Goal: Task Accomplishment & Management: Use online tool/utility

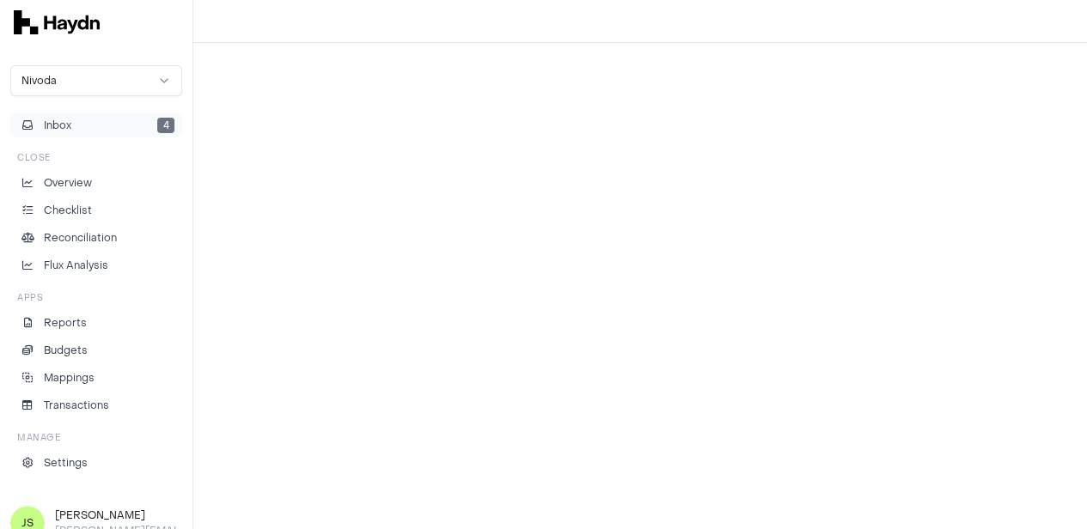
click at [54, 117] on button "Inbox 4" at bounding box center [96, 125] width 172 height 24
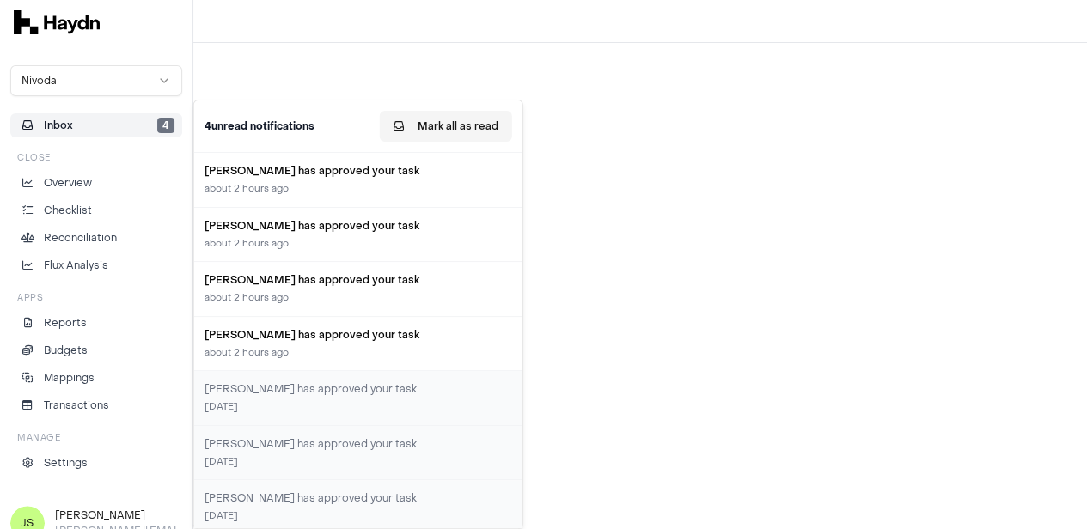
click at [481, 125] on button "Mark all as read" at bounding box center [446, 126] width 132 height 31
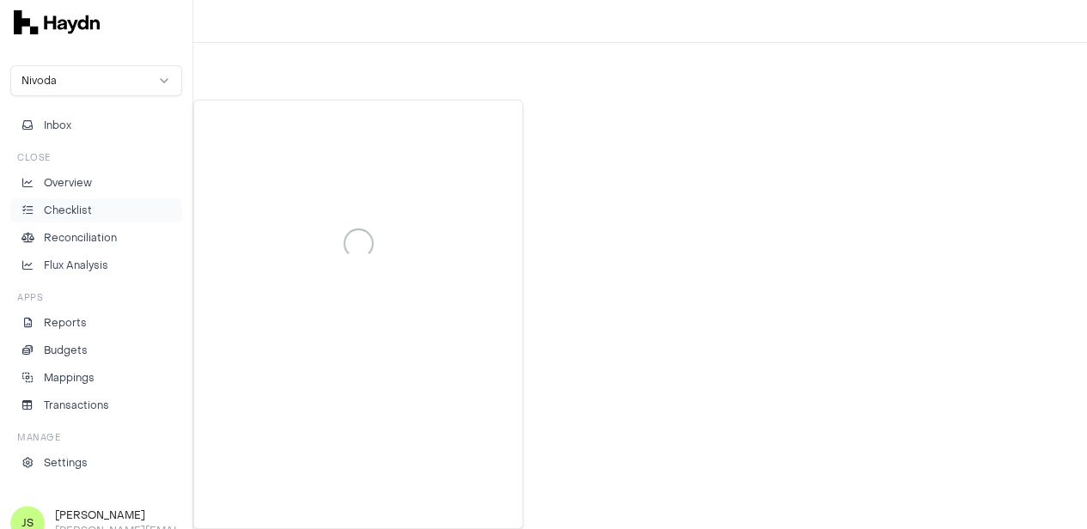
click at [98, 211] on li "Checklist" at bounding box center [96, 210] width 156 height 15
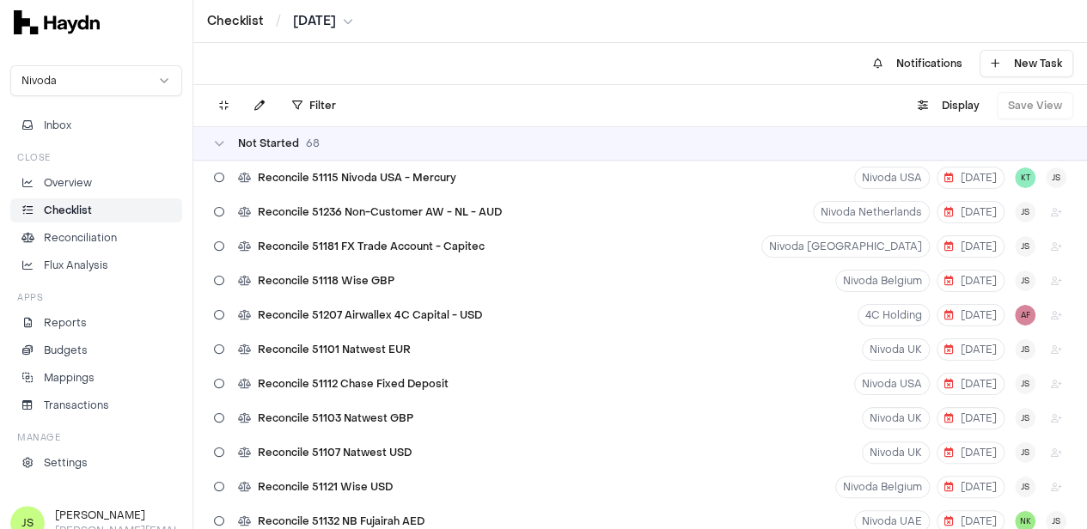
click at [323, 19] on html "Checklist / [DATE] Nivoda Inbox Close Overview Checklist Reconciliation Flux An…" at bounding box center [543, 264] width 1087 height 529
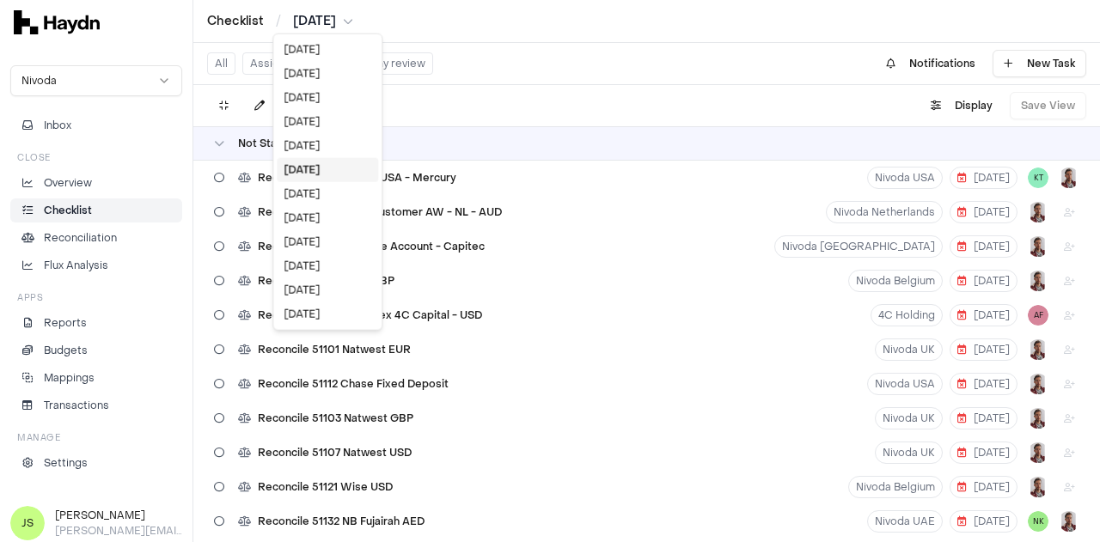
click at [548, 97] on html "Checklist / [DATE] Nivoda Inbox Close Overview Checklist Reconciliation Flux An…" at bounding box center [550, 271] width 1100 height 542
click at [583, 110] on div "Filter . Display Save View" at bounding box center [646, 105] width 907 height 41
click at [298, 70] on div "[DATE]" at bounding box center [327, 74] width 101 height 24
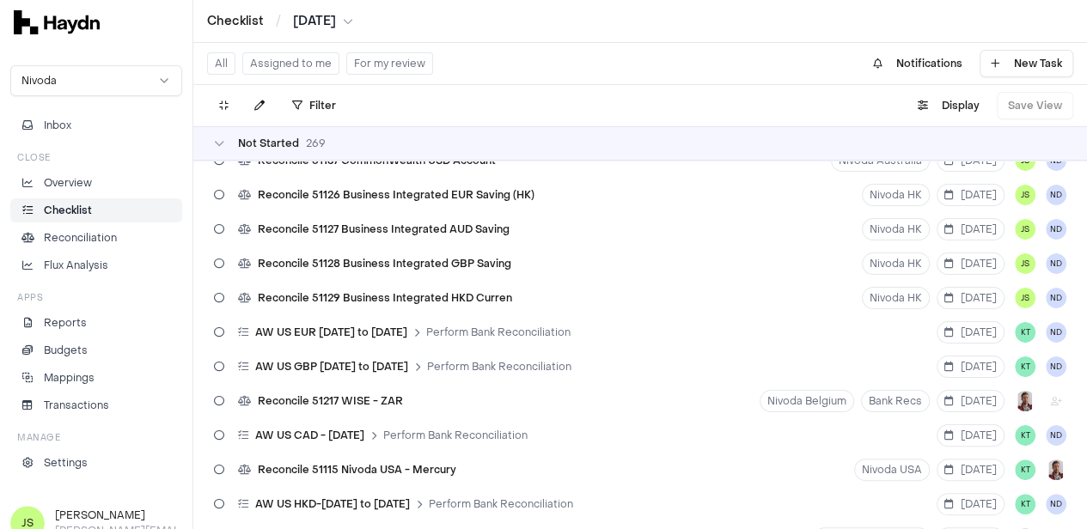
scroll to position [3609, 0]
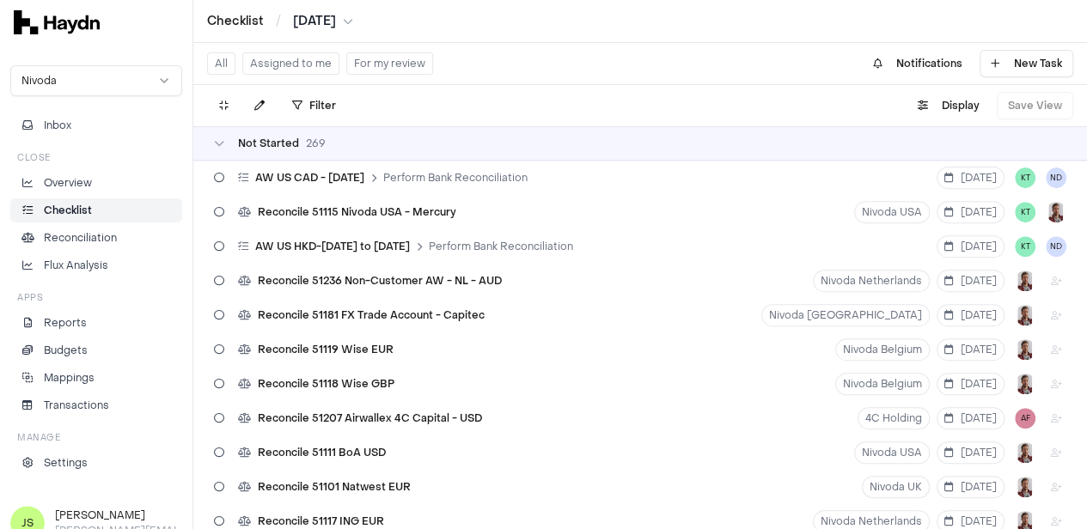
click at [333, 18] on html "Checklist / [DATE] Nivoda Inbox Close Overview Checklist Reconciliation Flux An…" at bounding box center [543, 264] width 1087 height 529
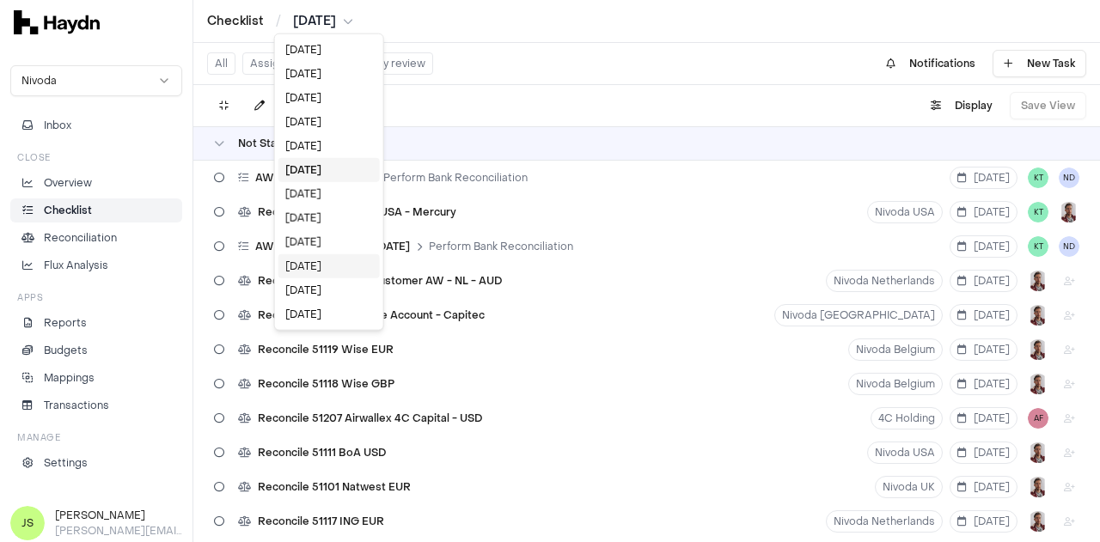
click at [321, 260] on div "[DATE]" at bounding box center [328, 266] width 101 height 24
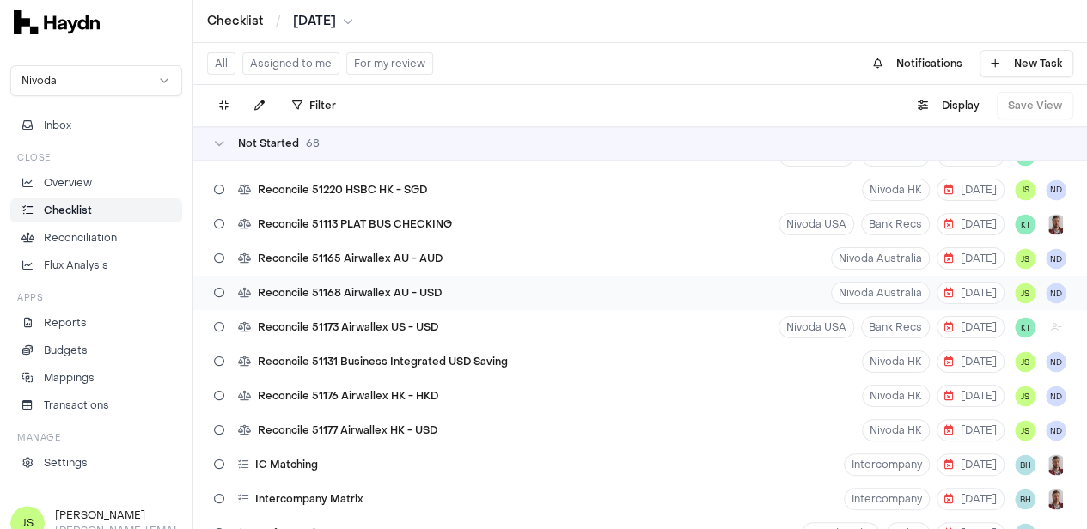
scroll to position [1547, 0]
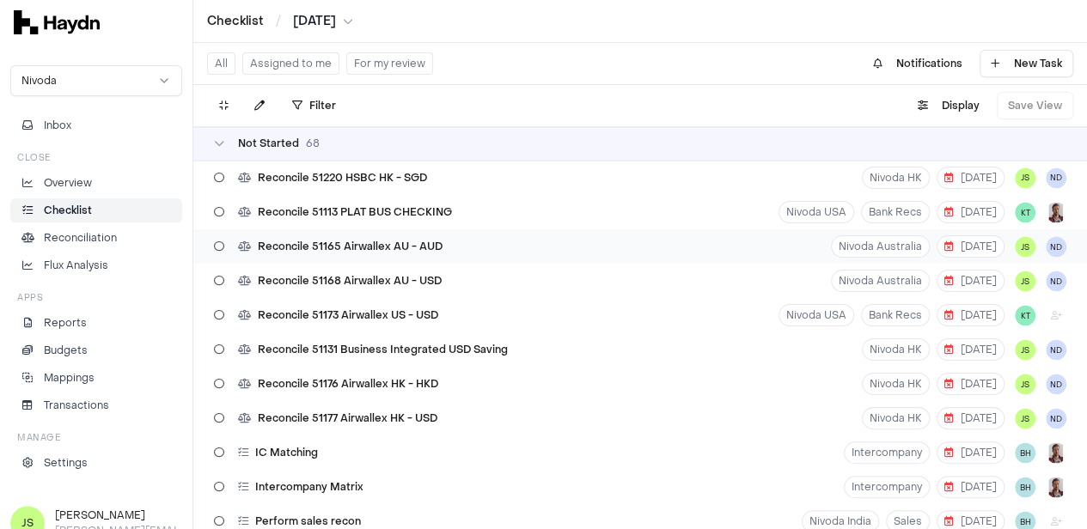
click at [454, 252] on div "Reconcile 51165 Airwallex AU - AUD [GEOGRAPHIC_DATA] Australia [DATE] JS ND" at bounding box center [640, 246] width 894 height 34
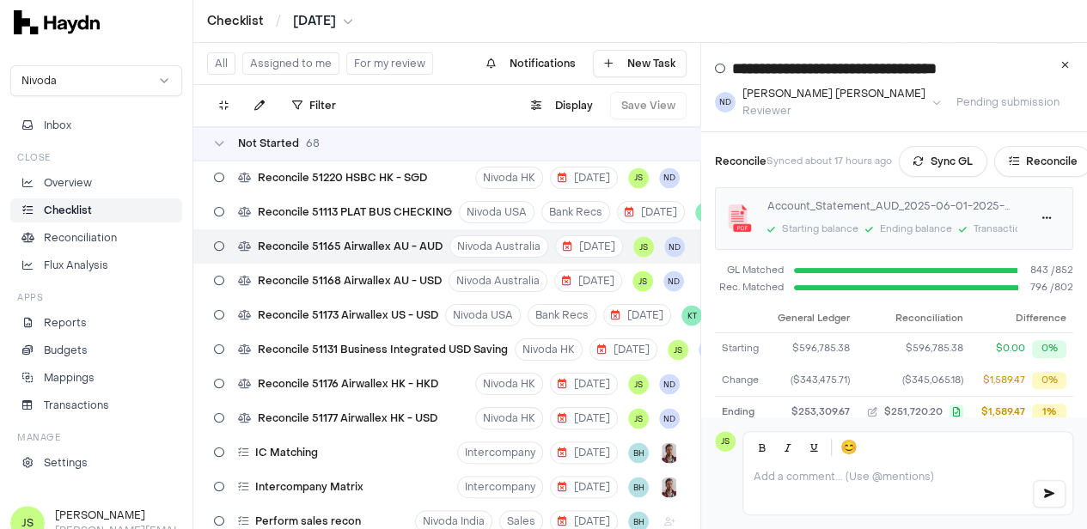
scroll to position [119, 0]
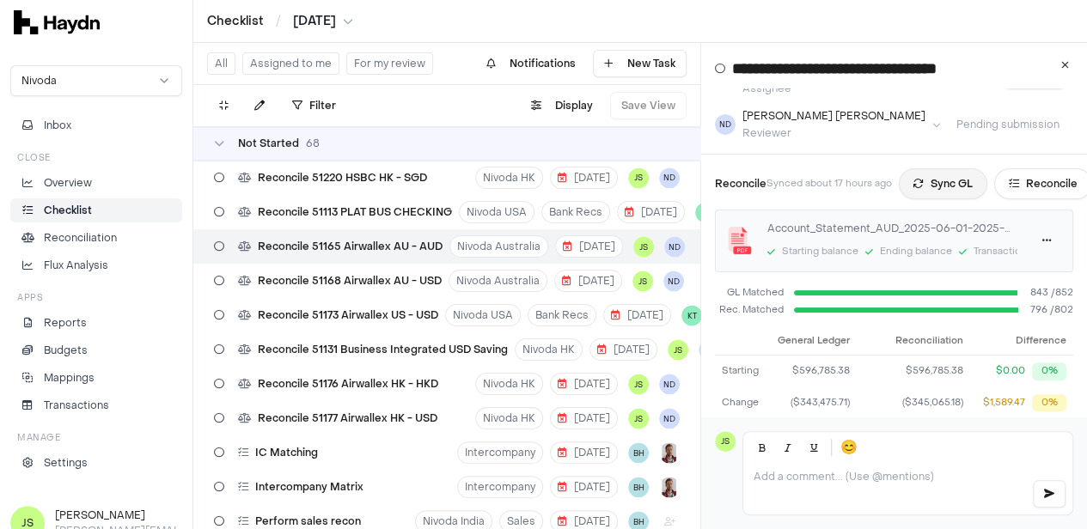
click at [967, 168] on button "Sync GL" at bounding box center [943, 183] width 89 height 31
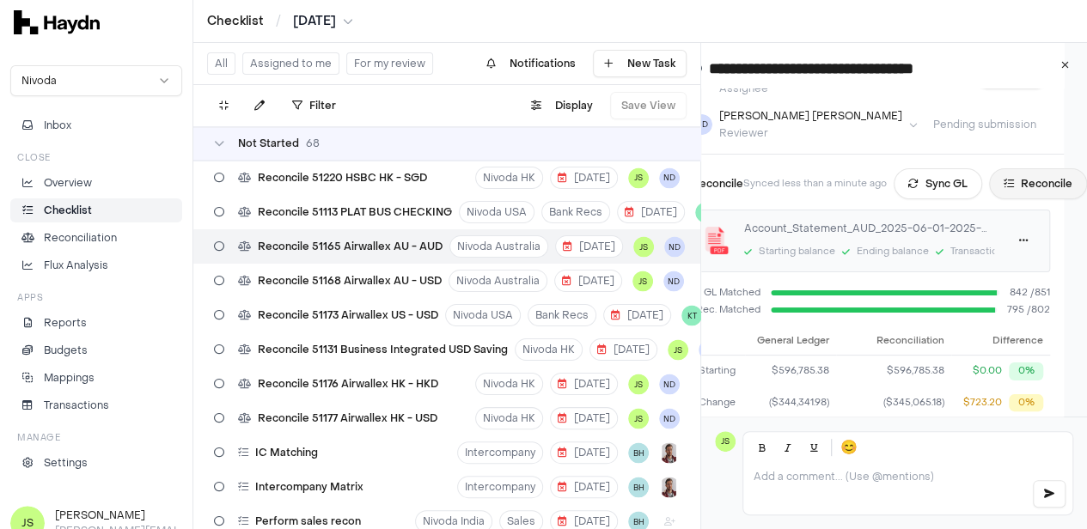
scroll to position [33, 32]
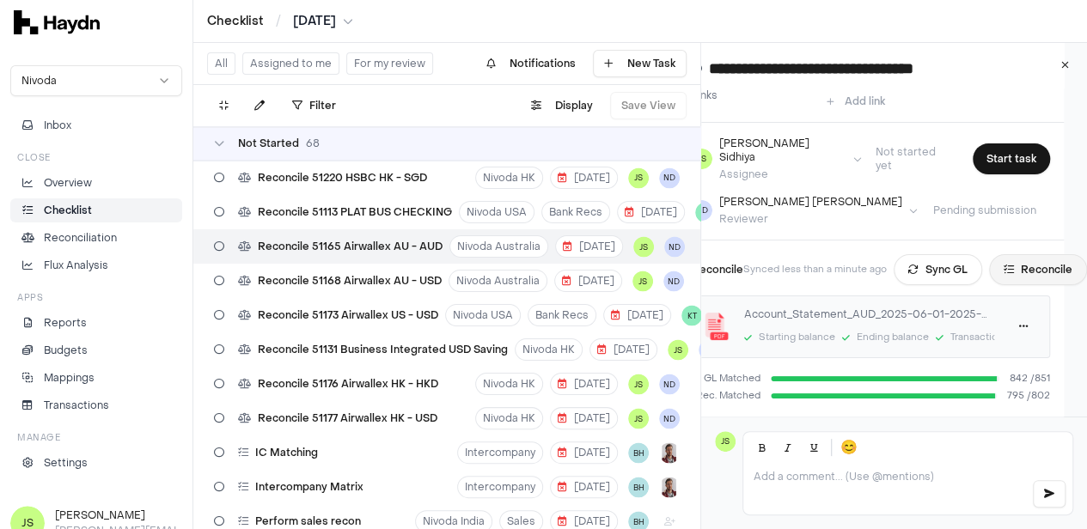
click at [1026, 254] on button "Reconcile" at bounding box center [1038, 269] width 98 height 31
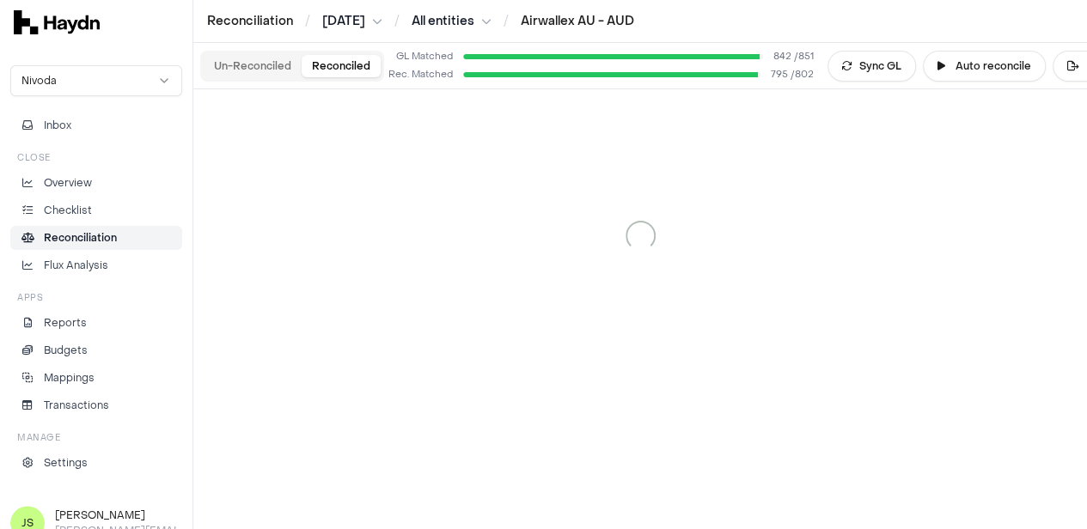
click at [332, 56] on button "Reconciled" at bounding box center [341, 66] width 79 height 22
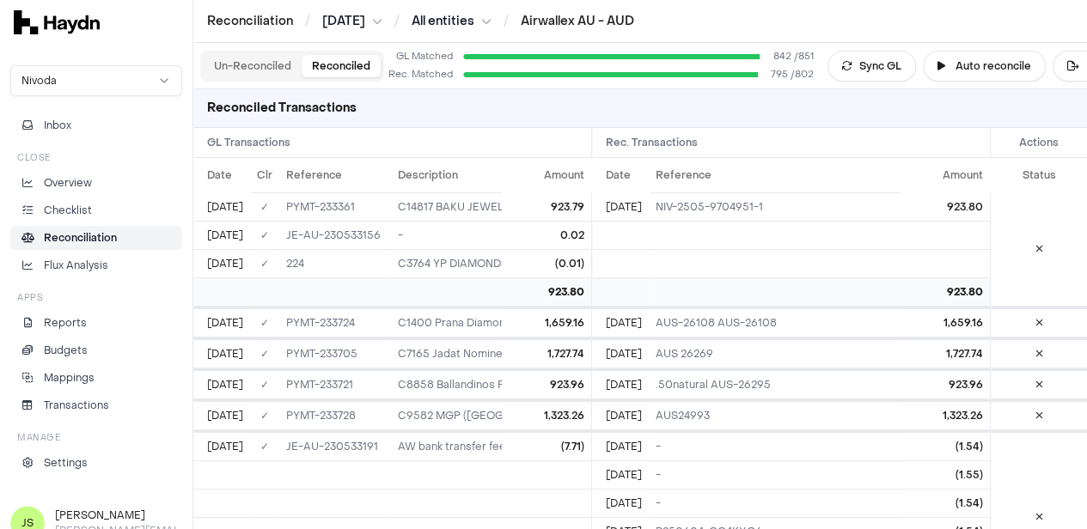
click at [248, 64] on button "Un-Reconciled" at bounding box center [253, 66] width 98 height 22
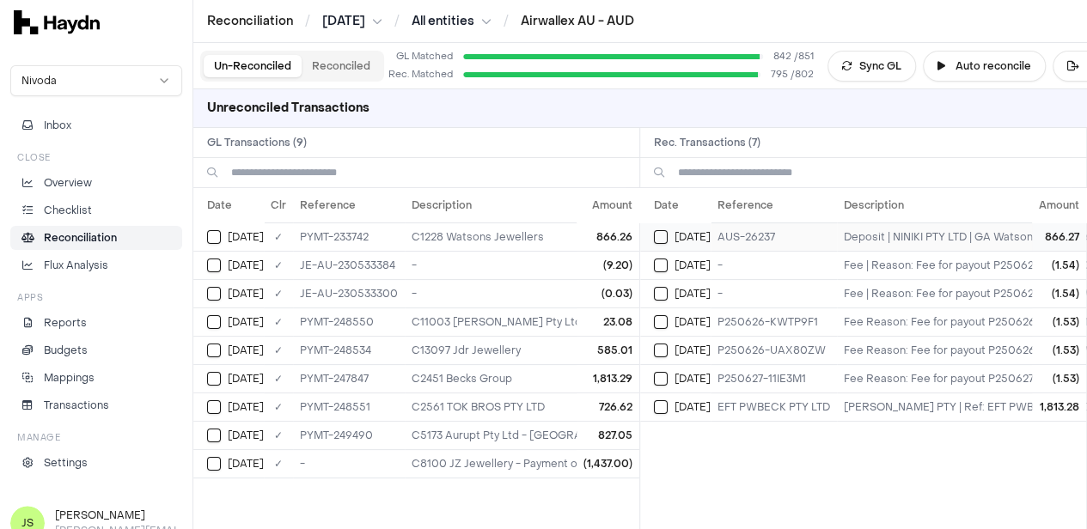
click at [668, 230] on button "Select reconciliation transaction 40563" at bounding box center [661, 237] width 14 height 14
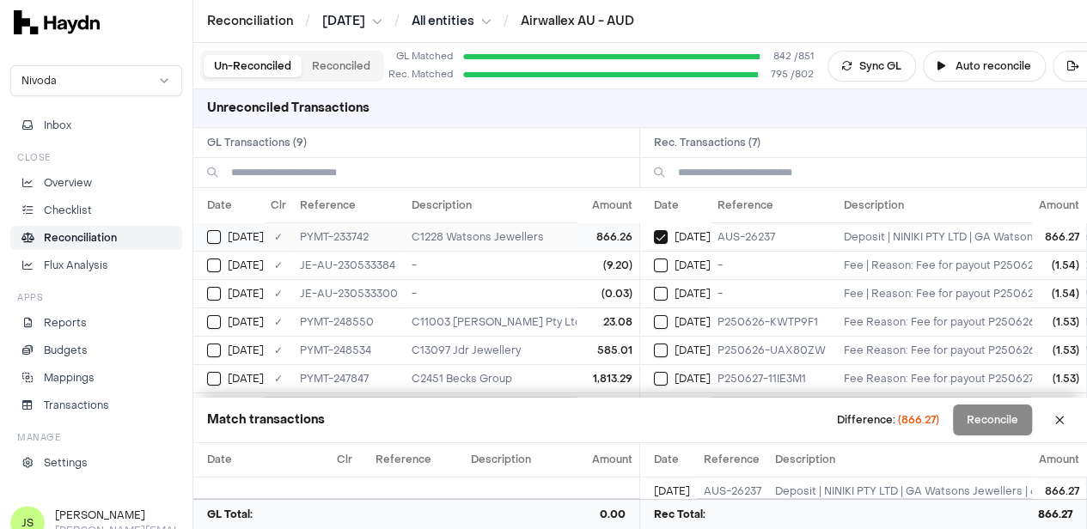
click at [214, 231] on button "Select GL transaction 8190620" at bounding box center [214, 237] width 14 height 14
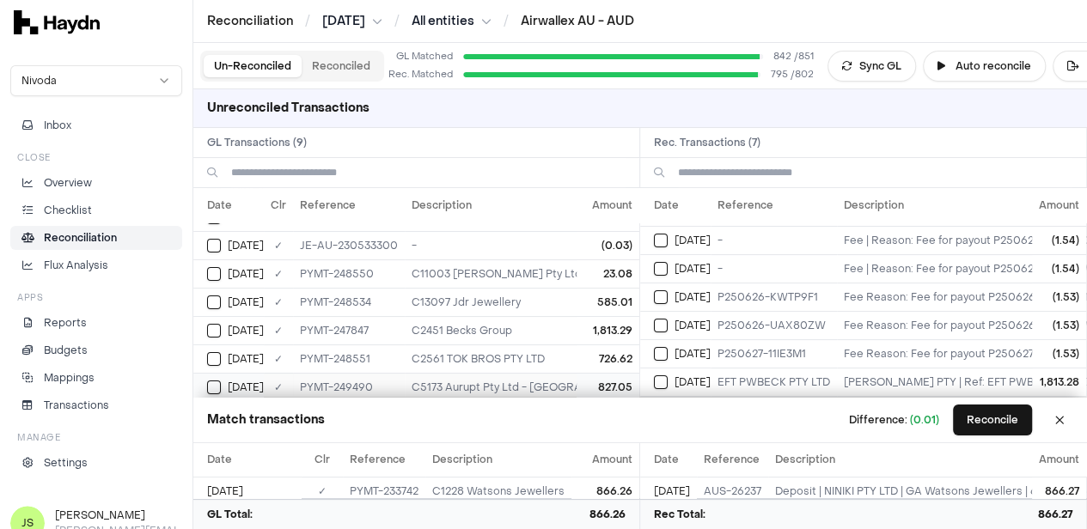
scroll to position [91, 0]
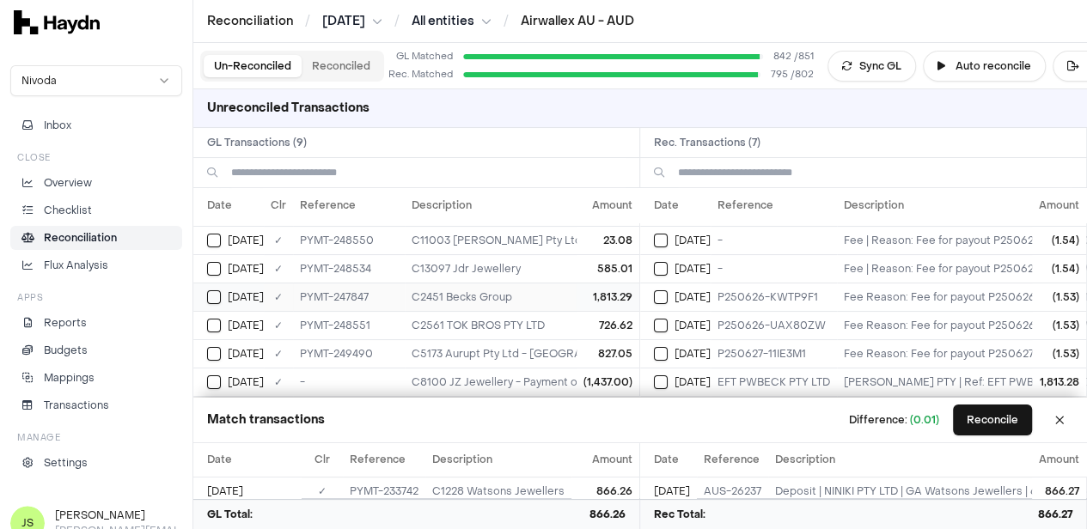
click at [210, 290] on button "Select GL transaction 8191206" at bounding box center [214, 297] width 14 height 14
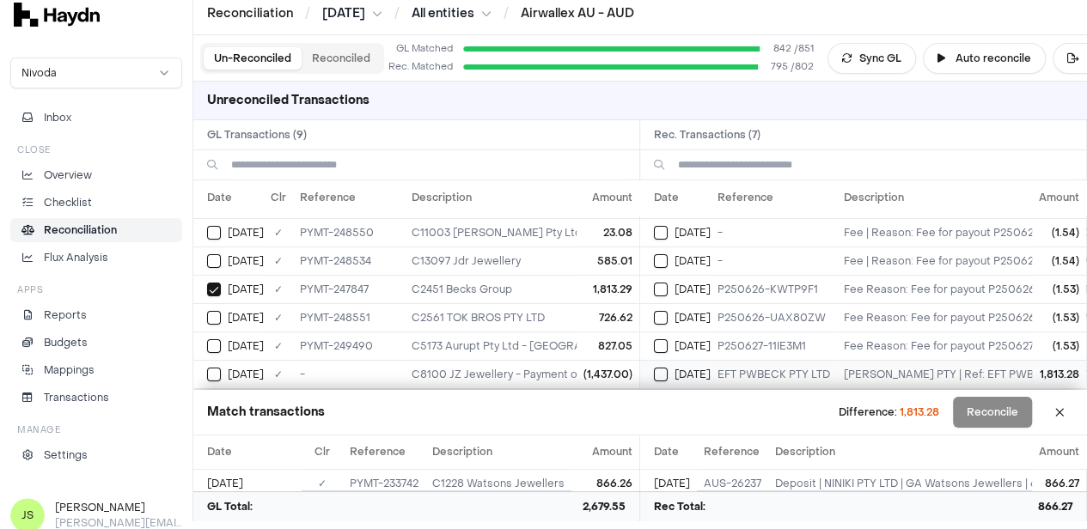
scroll to position [15, 0]
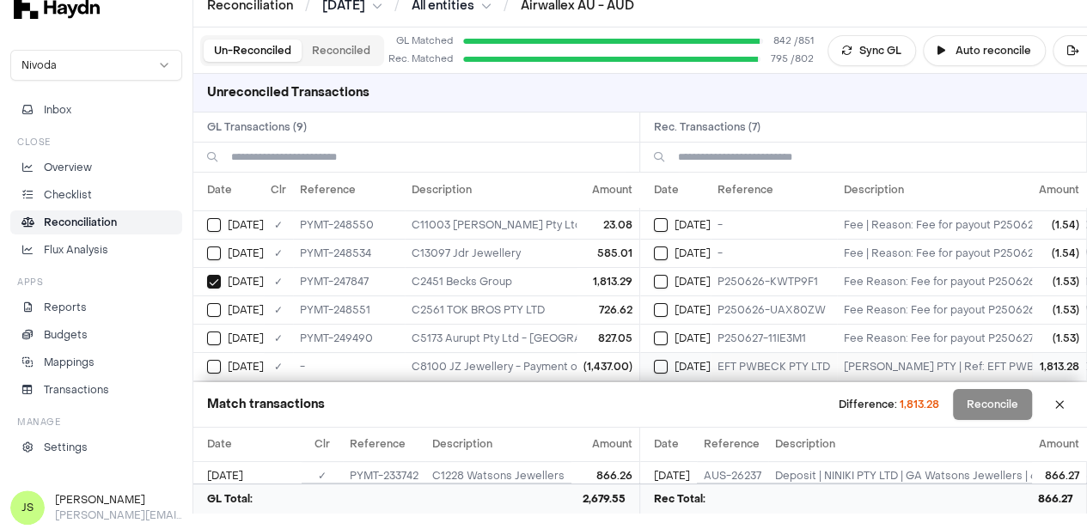
click at [675, 360] on div "[DATE]" at bounding box center [682, 367] width 57 height 14
click at [1004, 405] on button "Reconcile" at bounding box center [992, 404] width 79 height 31
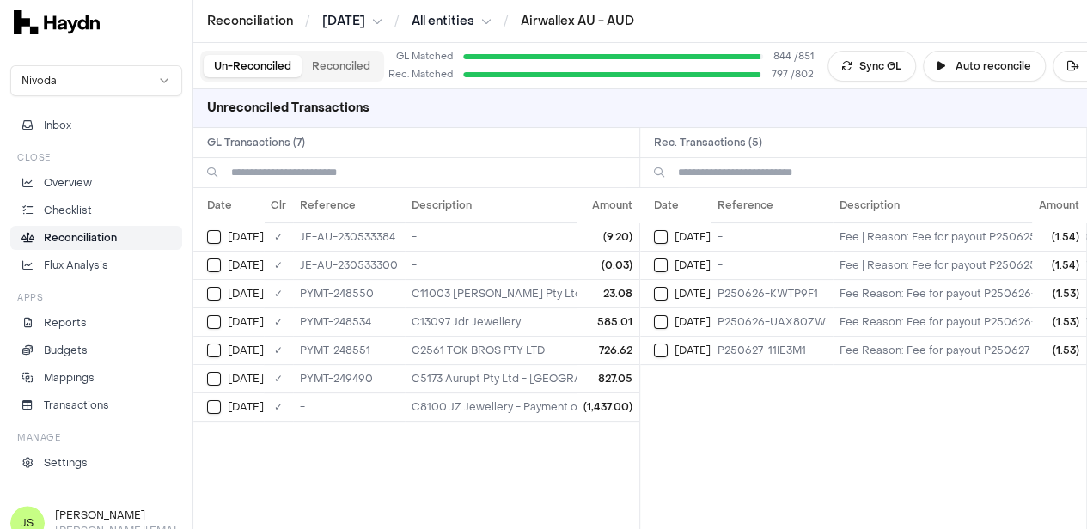
scroll to position [0, 13]
click at [1064, 59] on button "Export" at bounding box center [1094, 66] width 83 height 31
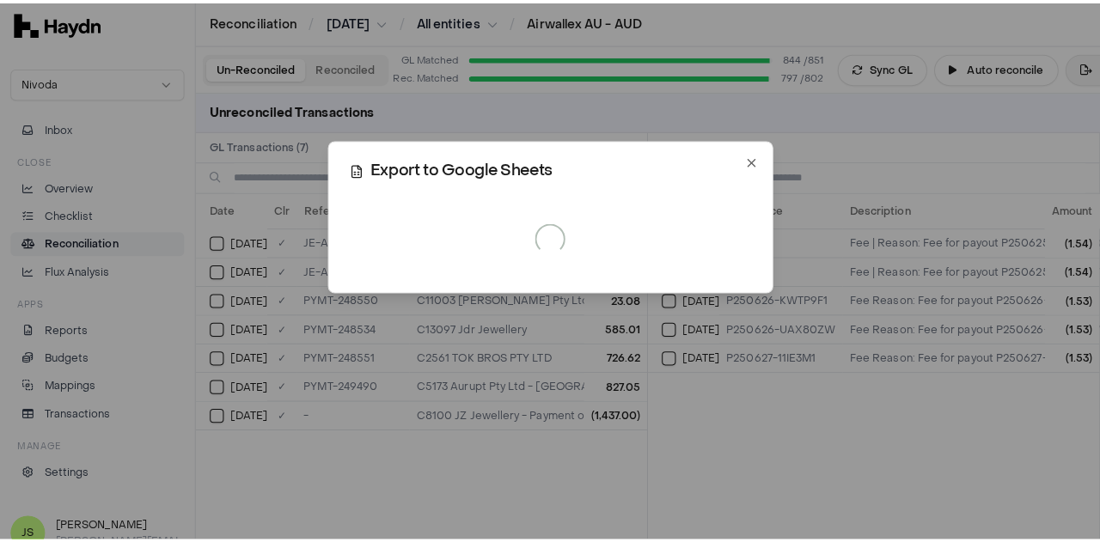
scroll to position [0, 0]
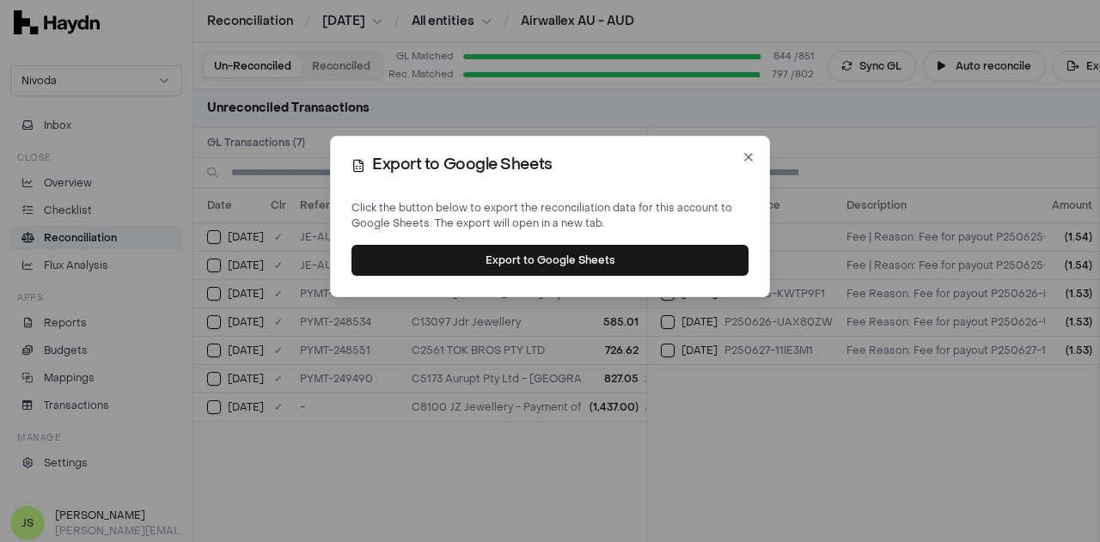
click at [506, 256] on button "Export to Google Sheets" at bounding box center [549, 260] width 397 height 31
